Goal: Task Accomplishment & Management: Complete application form

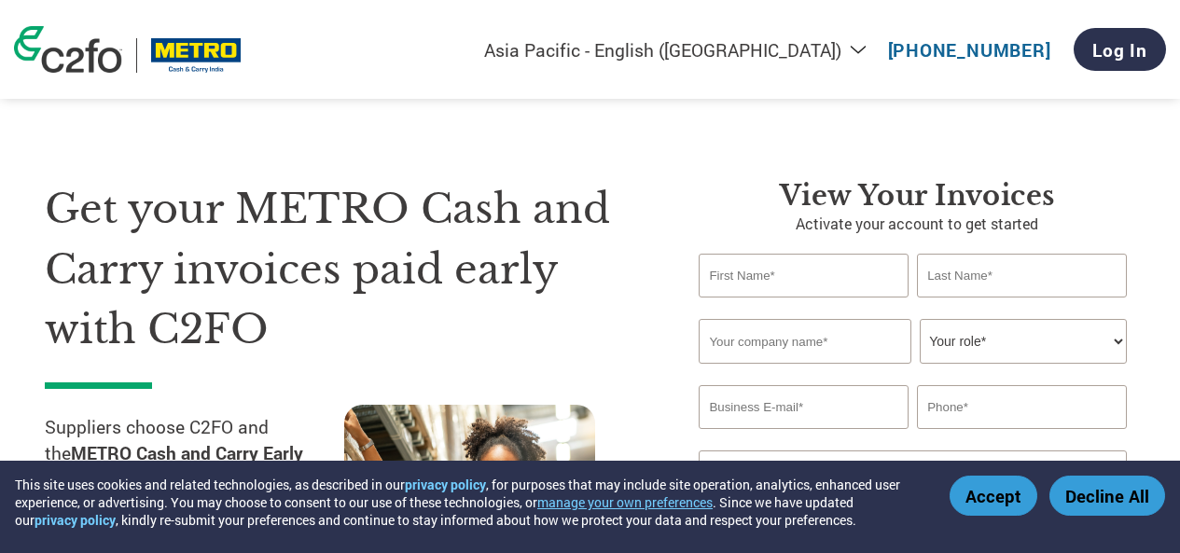
select select "en-IN"
click at [742, 152] on div "Get your METRO Cash and Carry invoices paid early with C2FO Suppliers choose C2…" at bounding box center [590, 380] width 1090 height 553
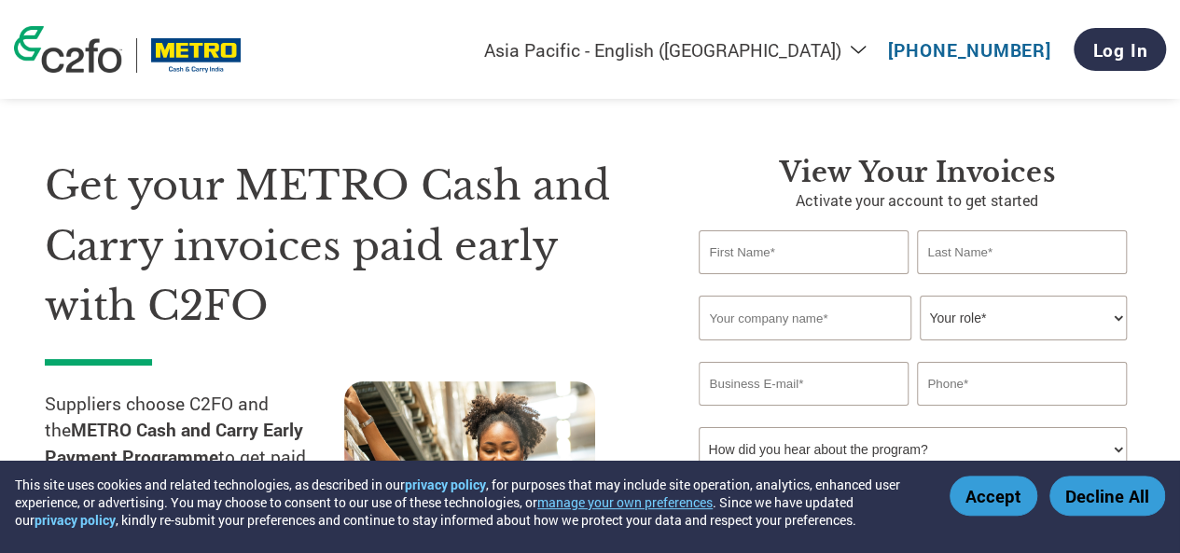
scroll to position [19, 0]
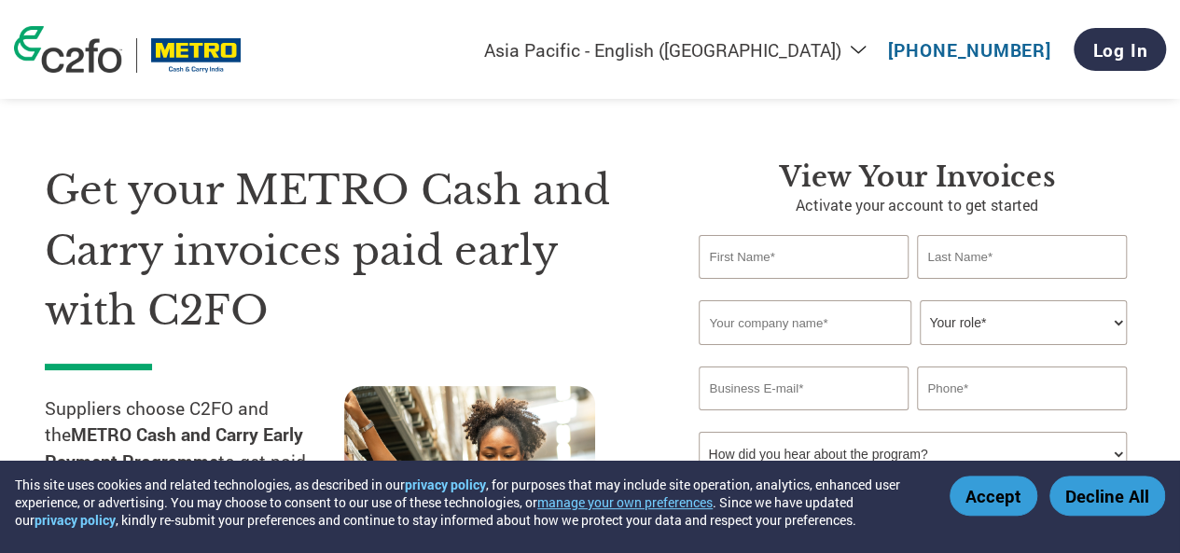
click at [829, 257] on input "text" at bounding box center [803, 257] width 209 height 44
type input "T"
type input "Ramesh"
type input "Chand"
type input "BTW India Pvt. Ltd"
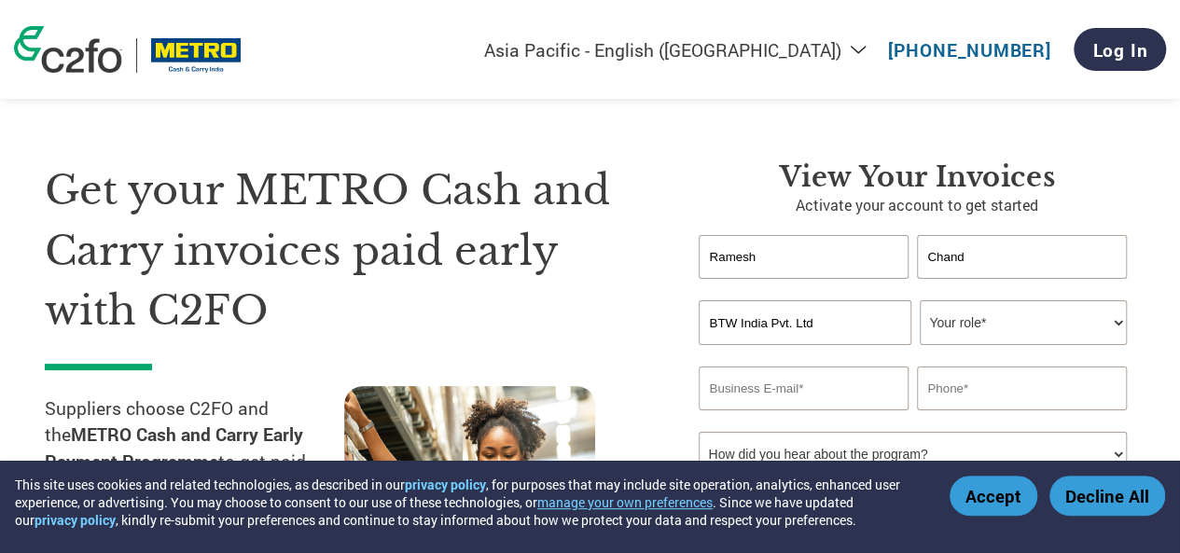
click at [1000, 331] on select "Your role* CFO Controller Credit Manager Finance Director Treasurer CEO Preside…" at bounding box center [1023, 322] width 206 height 45
select select "OFFICE_MANAGER"
click at [920, 301] on select "Your role* CFO Controller Credit Manager Finance Director Treasurer CEO Preside…" at bounding box center [1023, 322] width 206 height 45
click at [830, 389] on input "email" at bounding box center [803, 389] width 209 height 44
type input "[DOMAIN_NAME][EMAIL_ADDRESS][DOMAIN_NAME]"
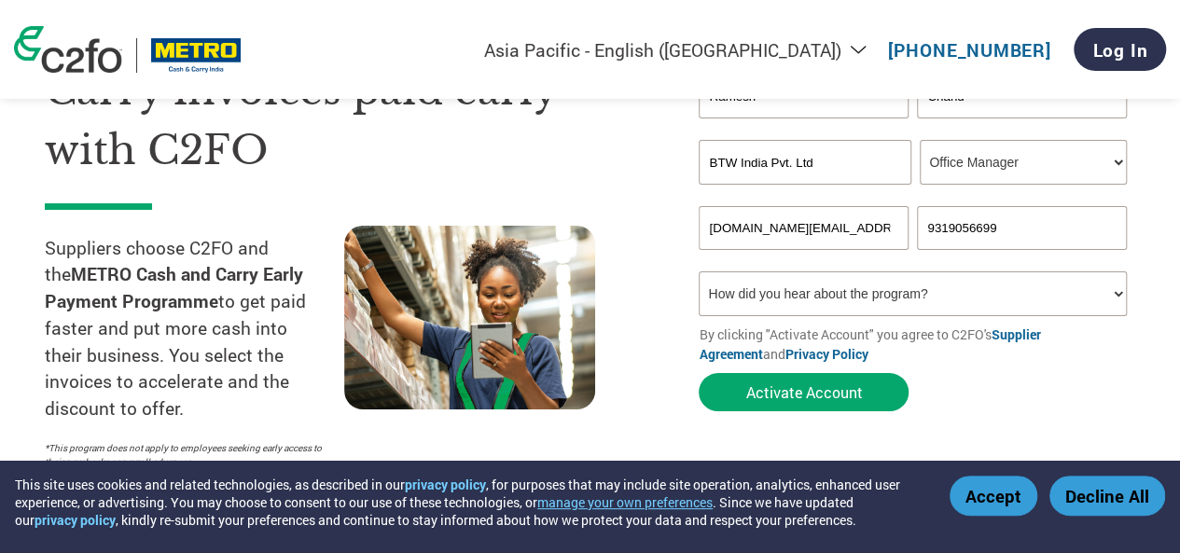
scroll to position [222, 0]
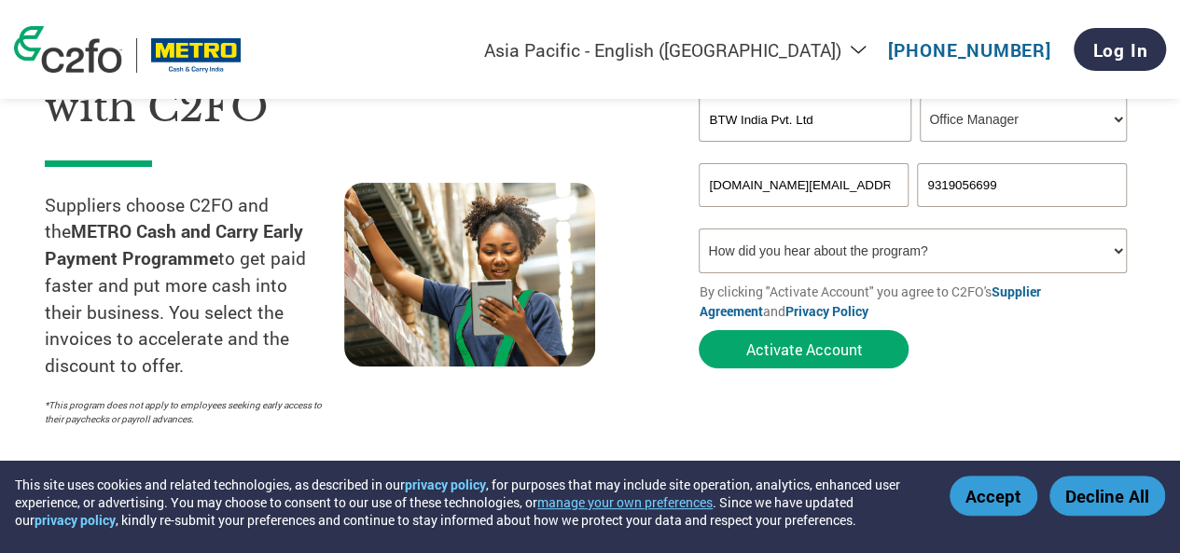
type input "9319056699"
click at [923, 264] on select "How did you hear about the program? Received a letter Email Social Media Online…" at bounding box center [912, 251] width 427 height 45
select select "Email"
click at [699, 230] on select "How did you hear about the program? Received a letter Email Social Media Online…" at bounding box center [912, 251] width 427 height 45
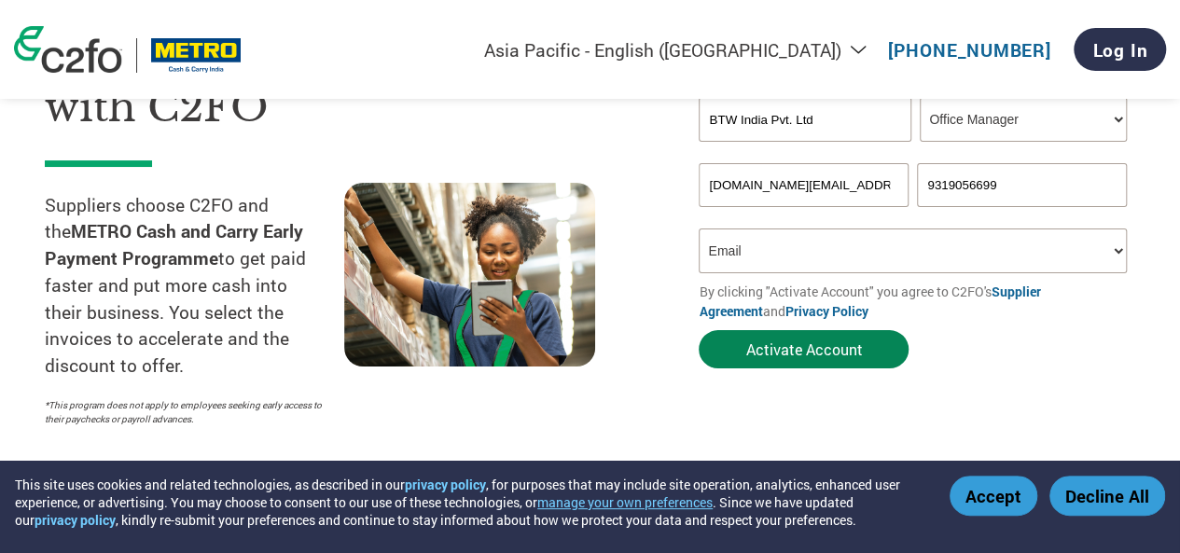
click at [770, 351] on button "Activate Account" at bounding box center [804, 349] width 210 height 38
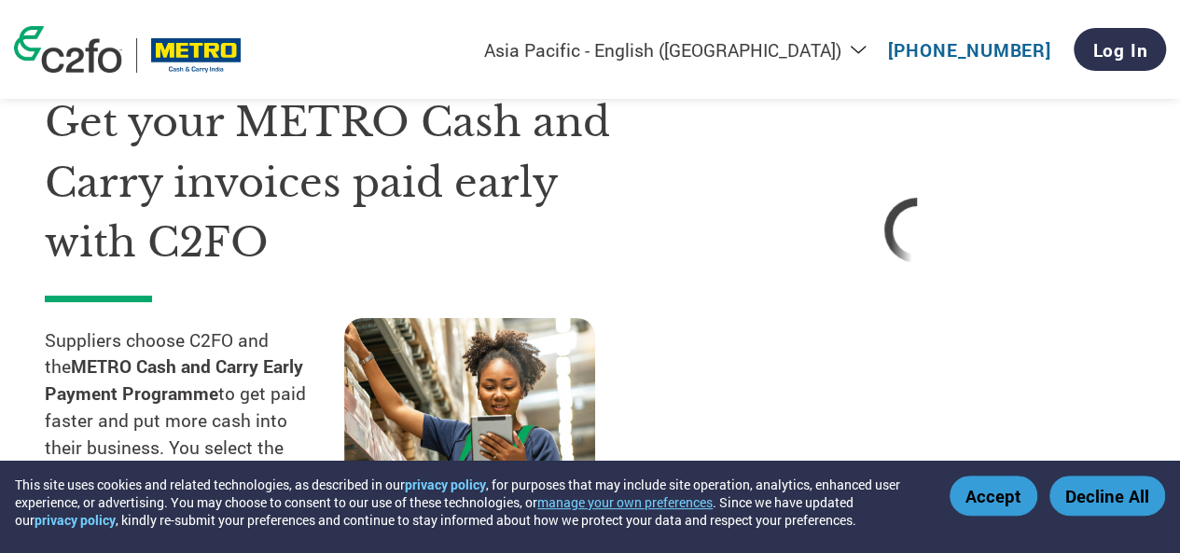
scroll to position [50, 0]
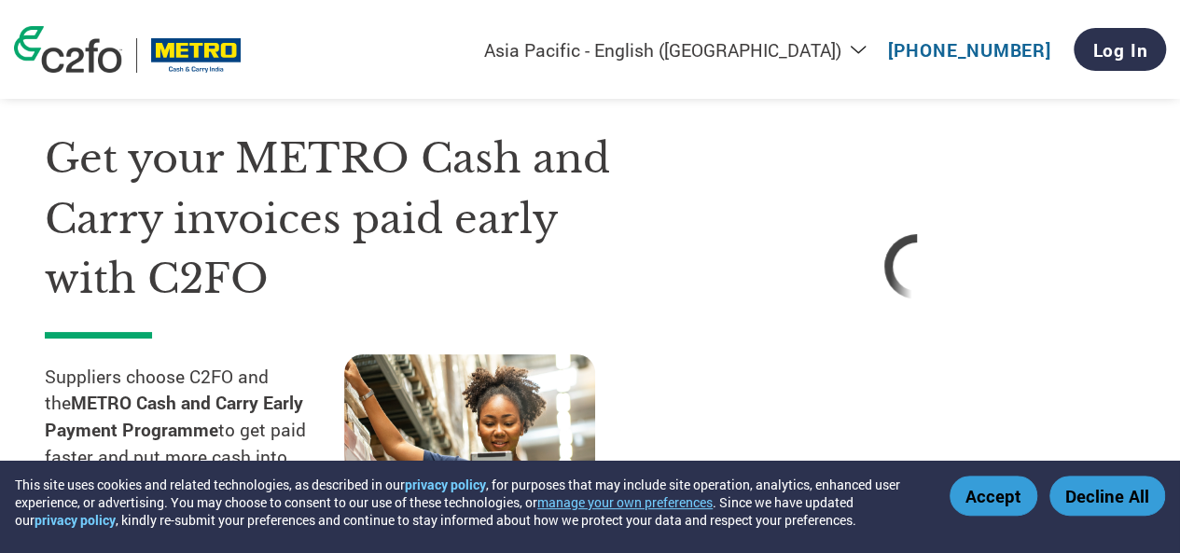
select select "en-IN"
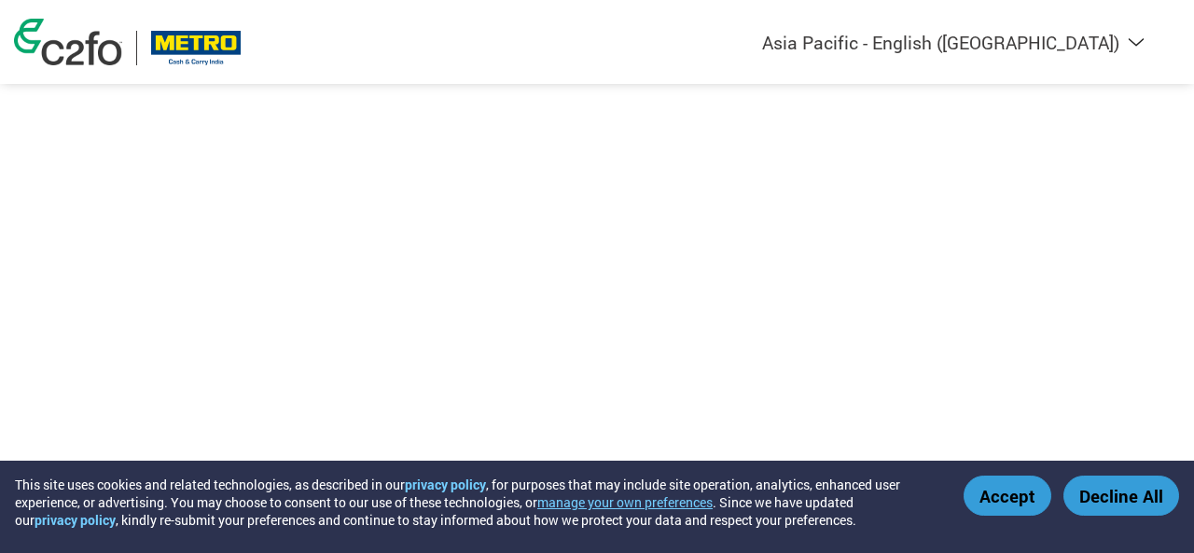
select select "en-IN"
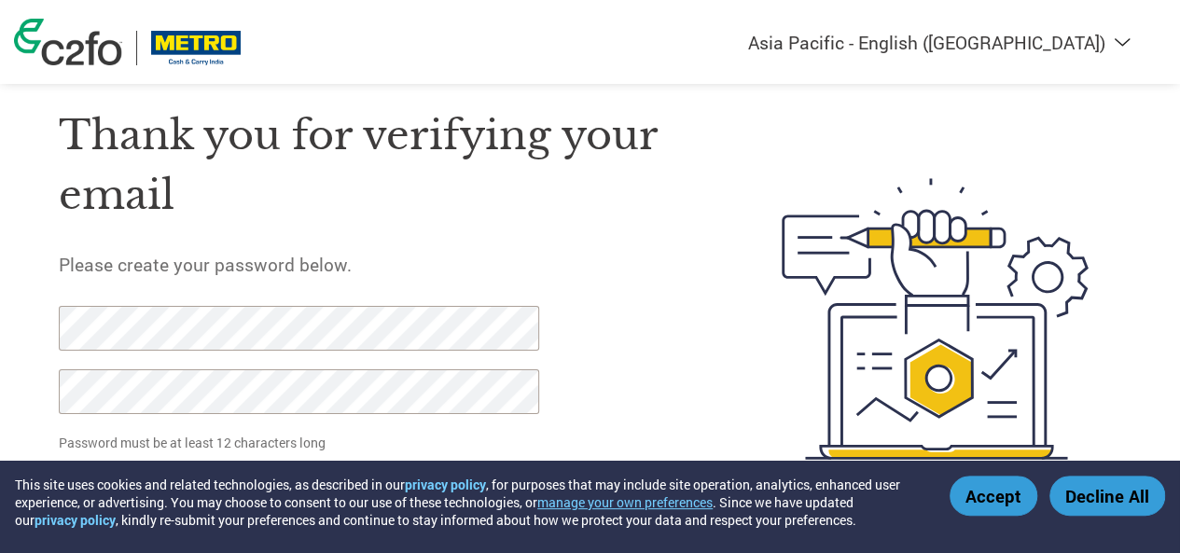
scroll to position [95, 0]
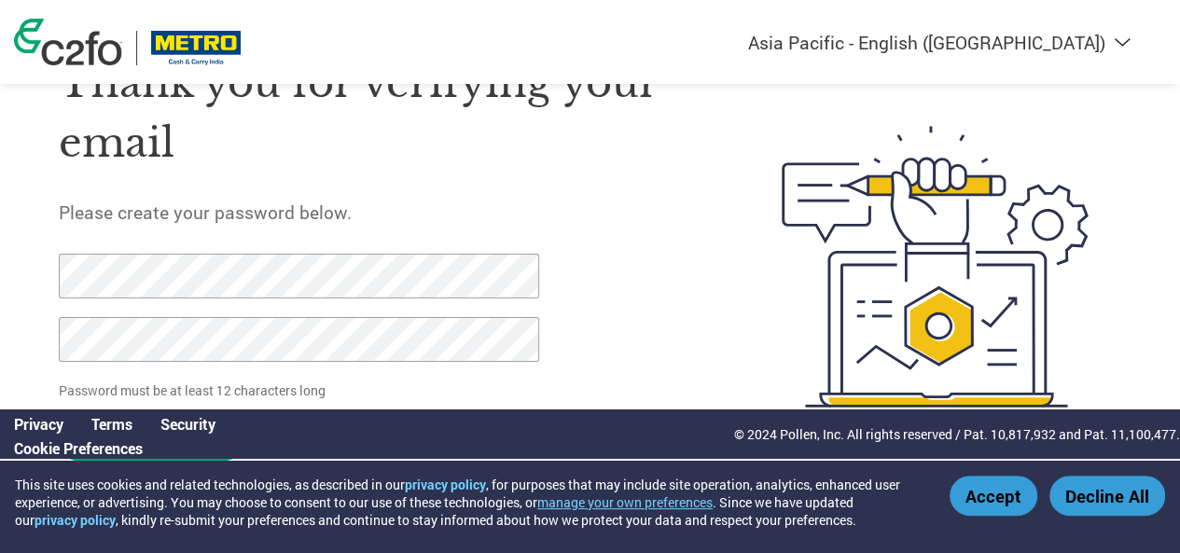
click at [996, 501] on button "Accept" at bounding box center [994, 496] width 88 height 40
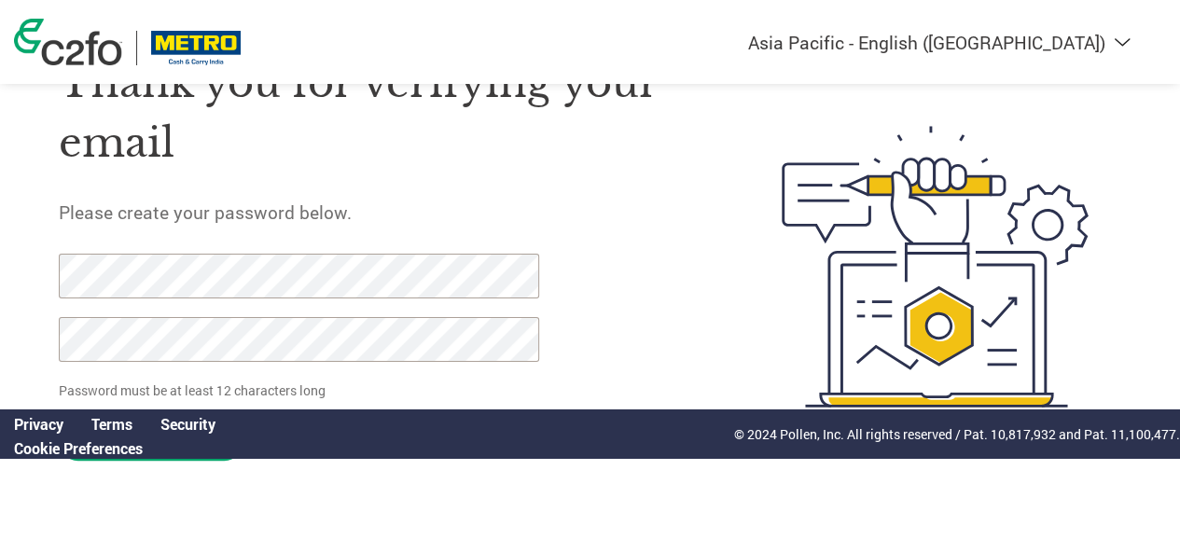
click at [598, 292] on div "Thank you for verifying your email Please create your password below. Password …" at bounding box center [377, 266] width 637 height 481
click at [168, 460] on input "Set Password" at bounding box center [151, 442] width 185 height 38
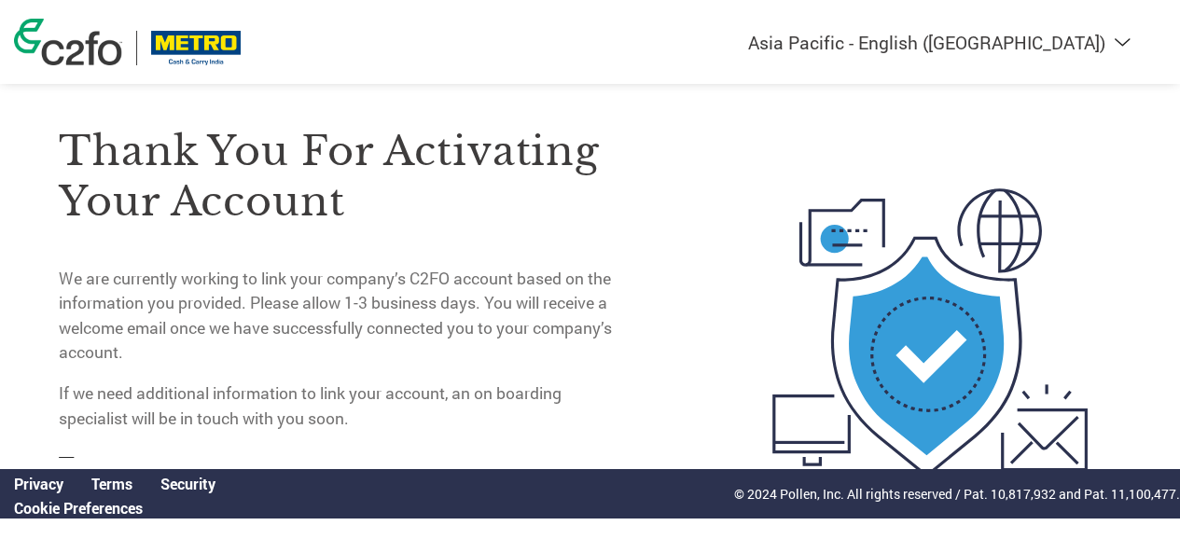
scroll to position [0, 0]
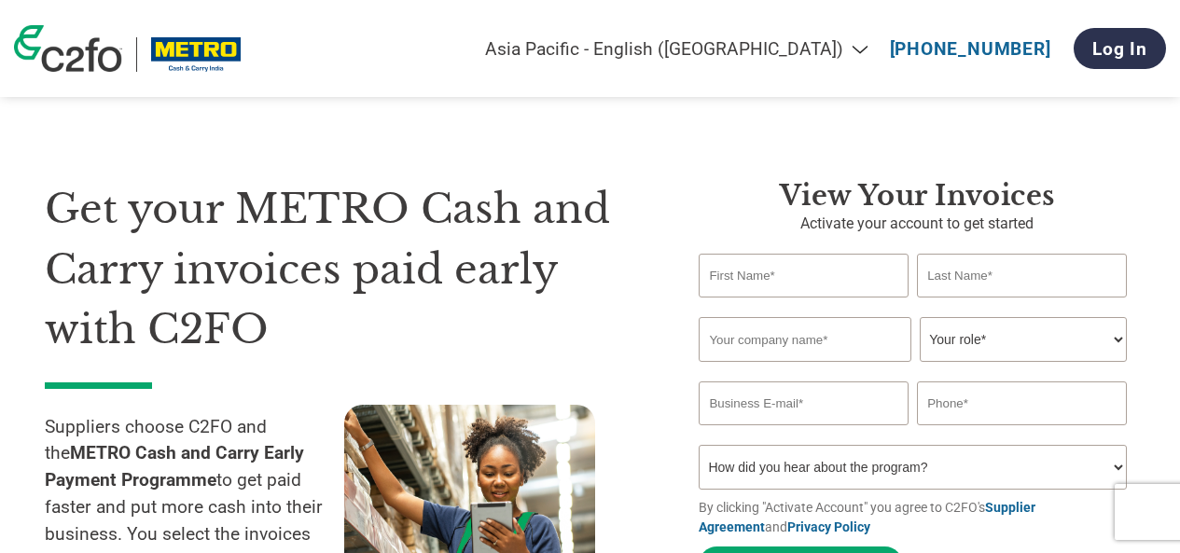
select select "en-IN"
